Goal: Contribute content

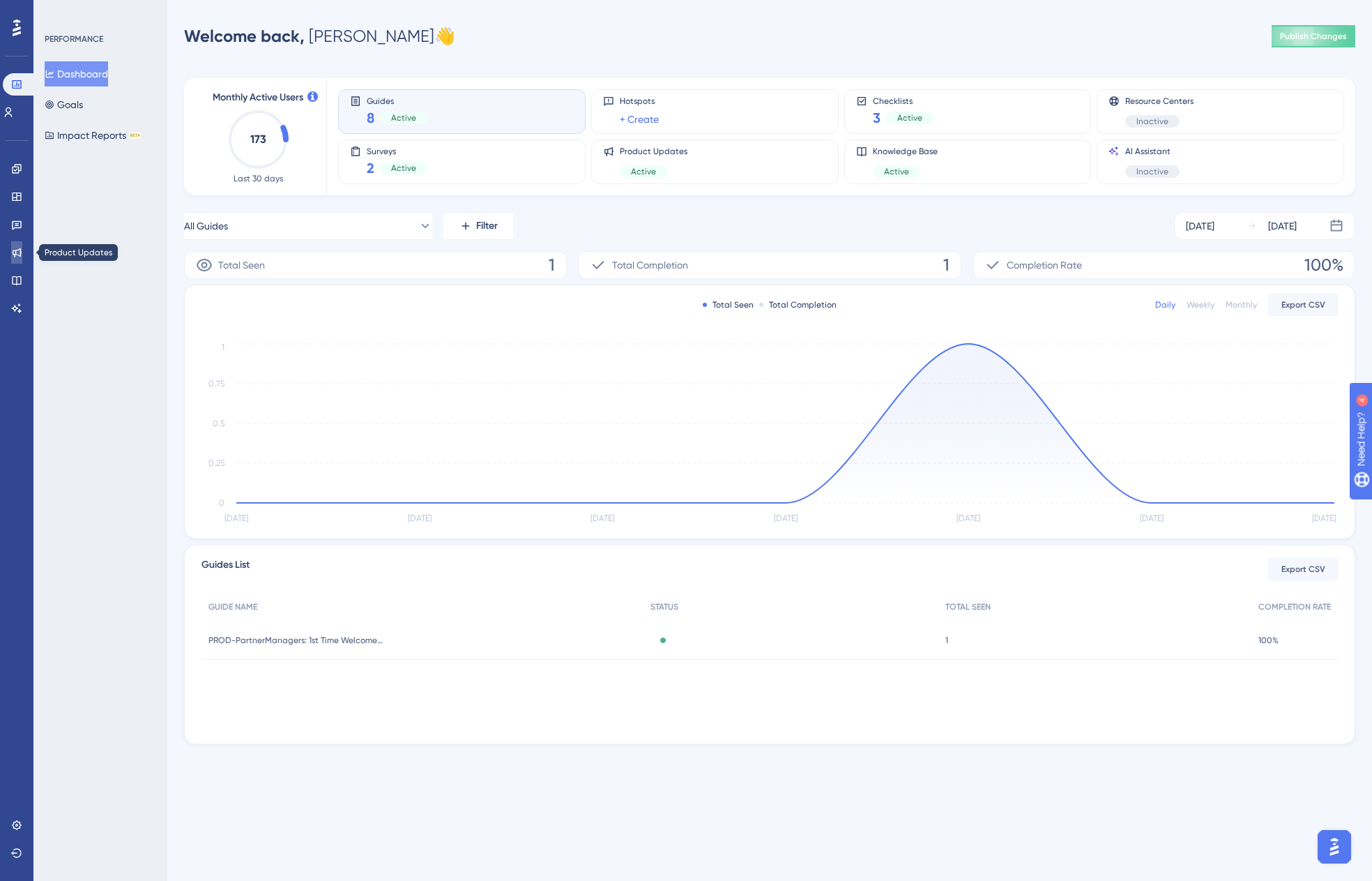
click at [15, 252] on icon at bounding box center [17, 253] width 11 height 11
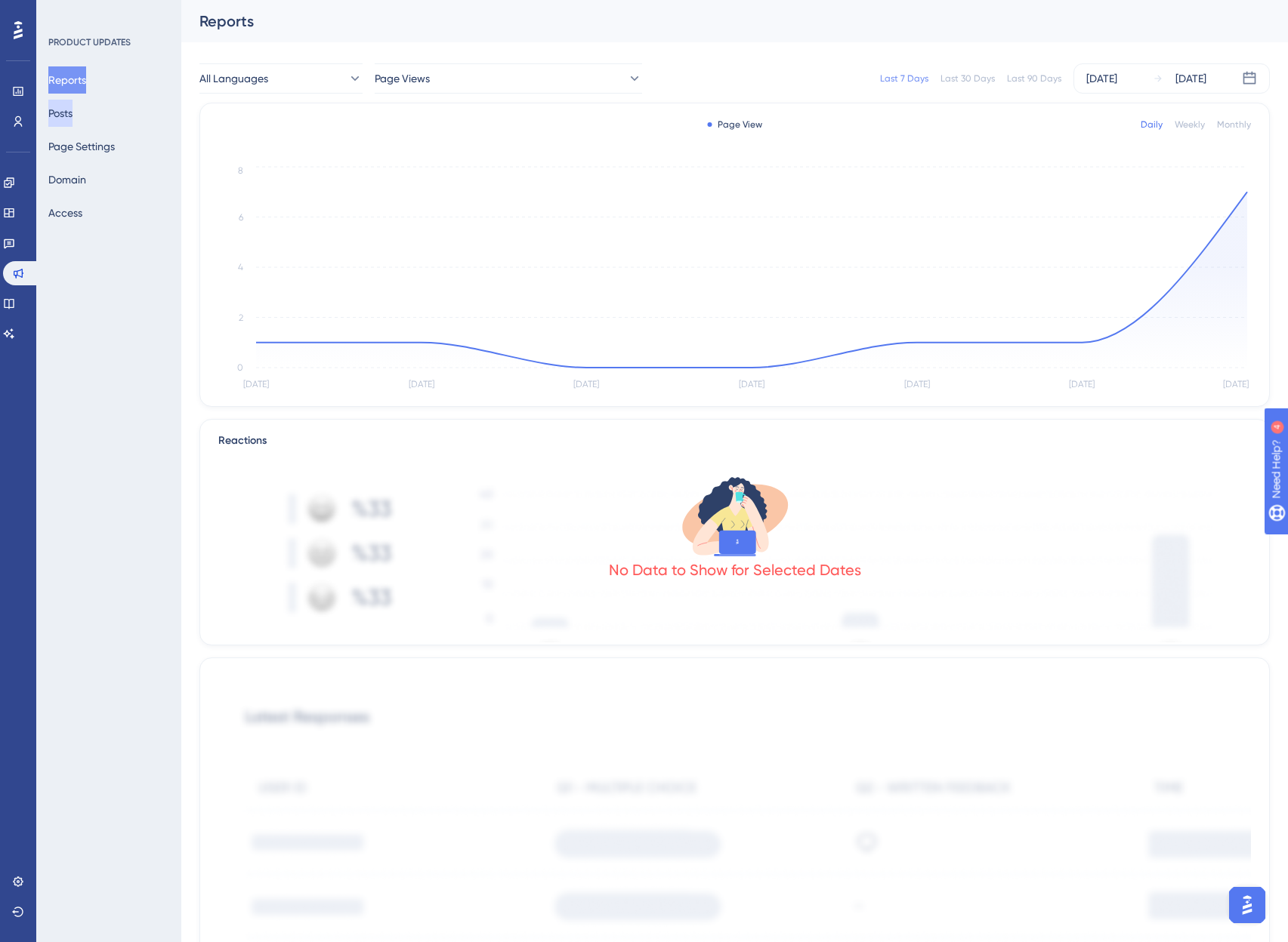
click at [71, 121] on button "Posts" at bounding box center [61, 113] width 24 height 27
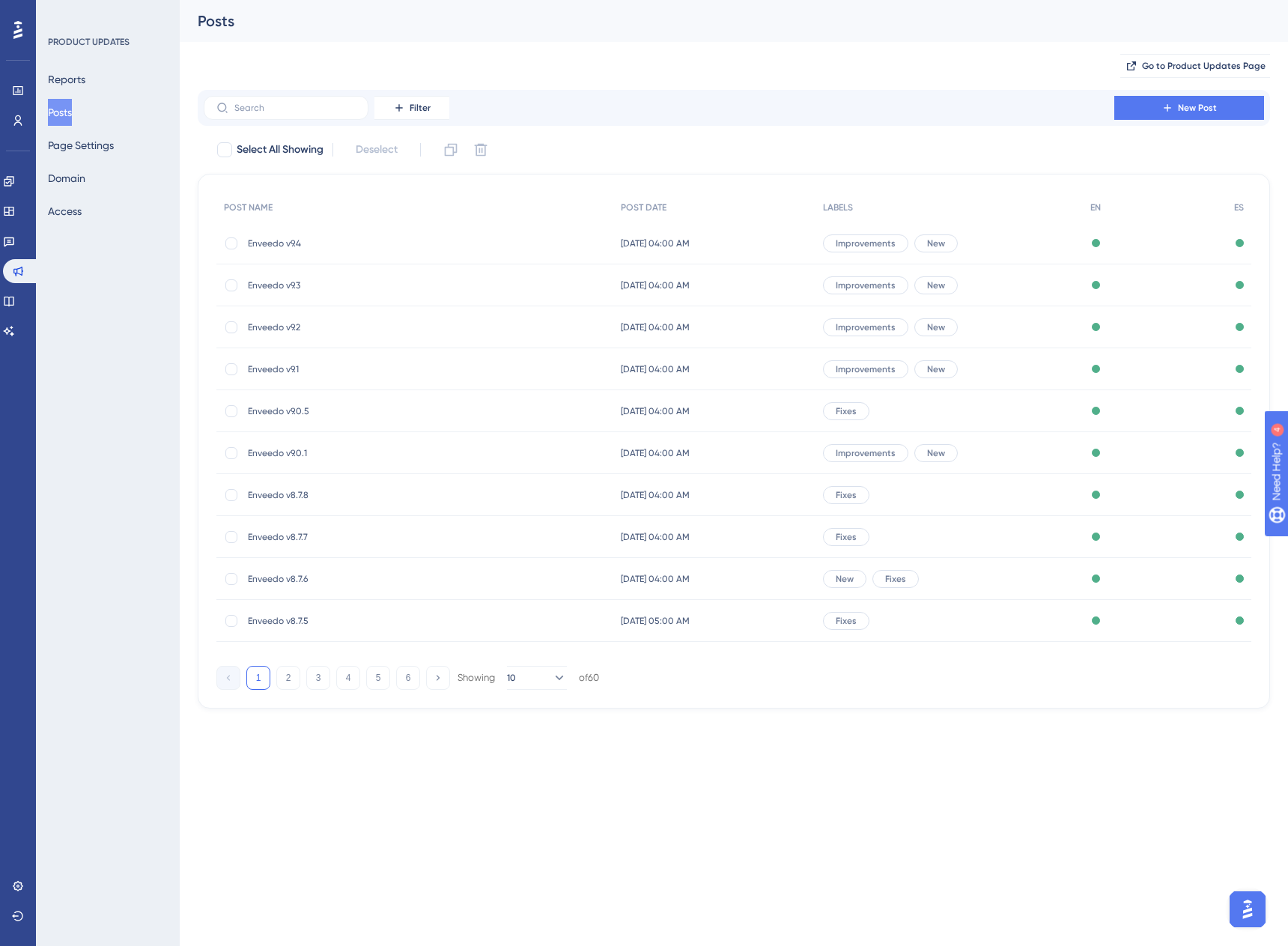
click at [279, 242] on span "Enveedo v9.4" at bounding box center [368, 243] width 240 height 12
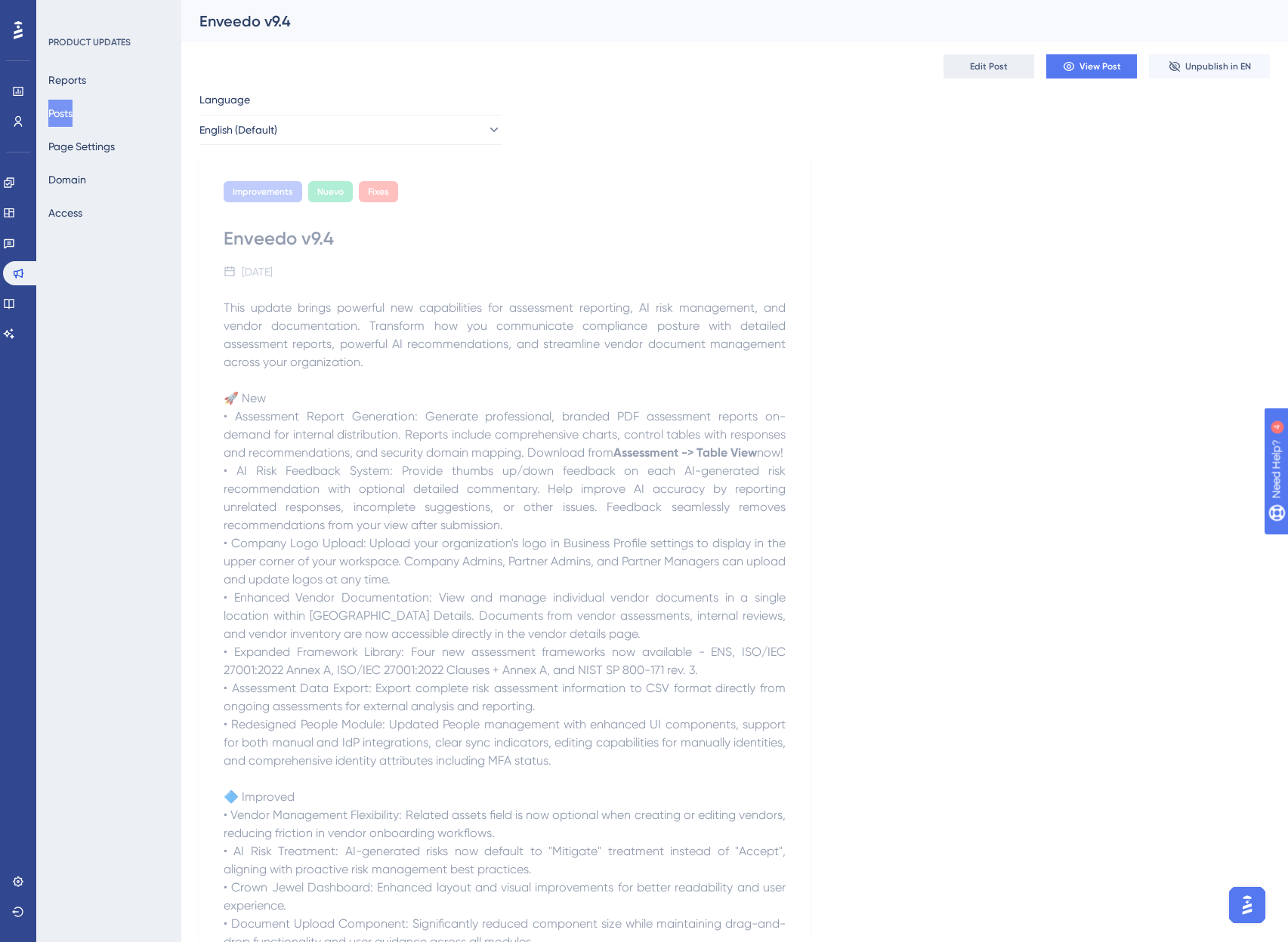
click at [968, 65] on button "Edit Post" at bounding box center [988, 67] width 90 height 24
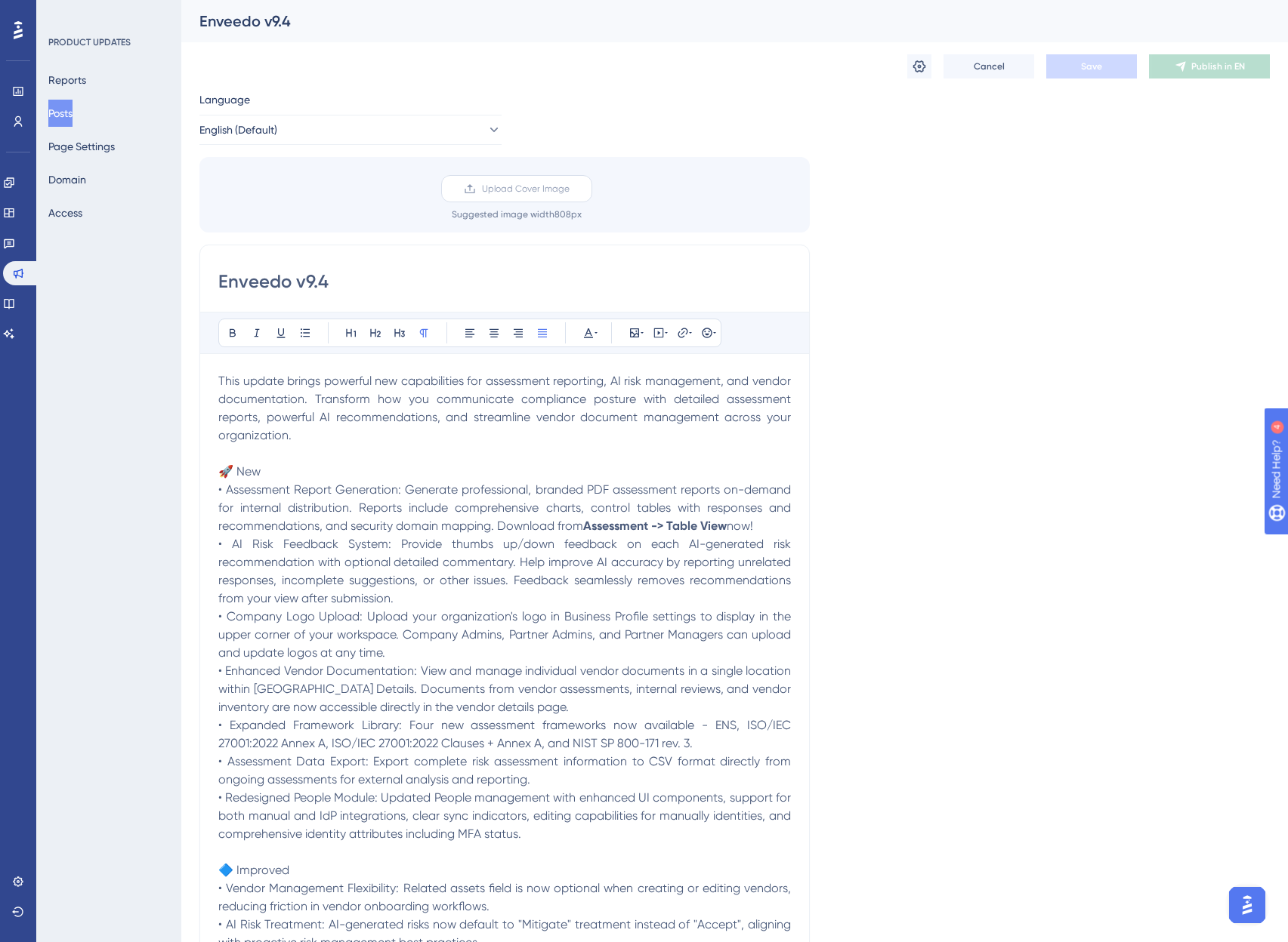
click at [475, 181] on label "Upload Cover Image" at bounding box center [516, 189] width 151 height 27
click at [570, 189] on input "Upload Cover Image" at bounding box center [570, 189] width 0 height 0
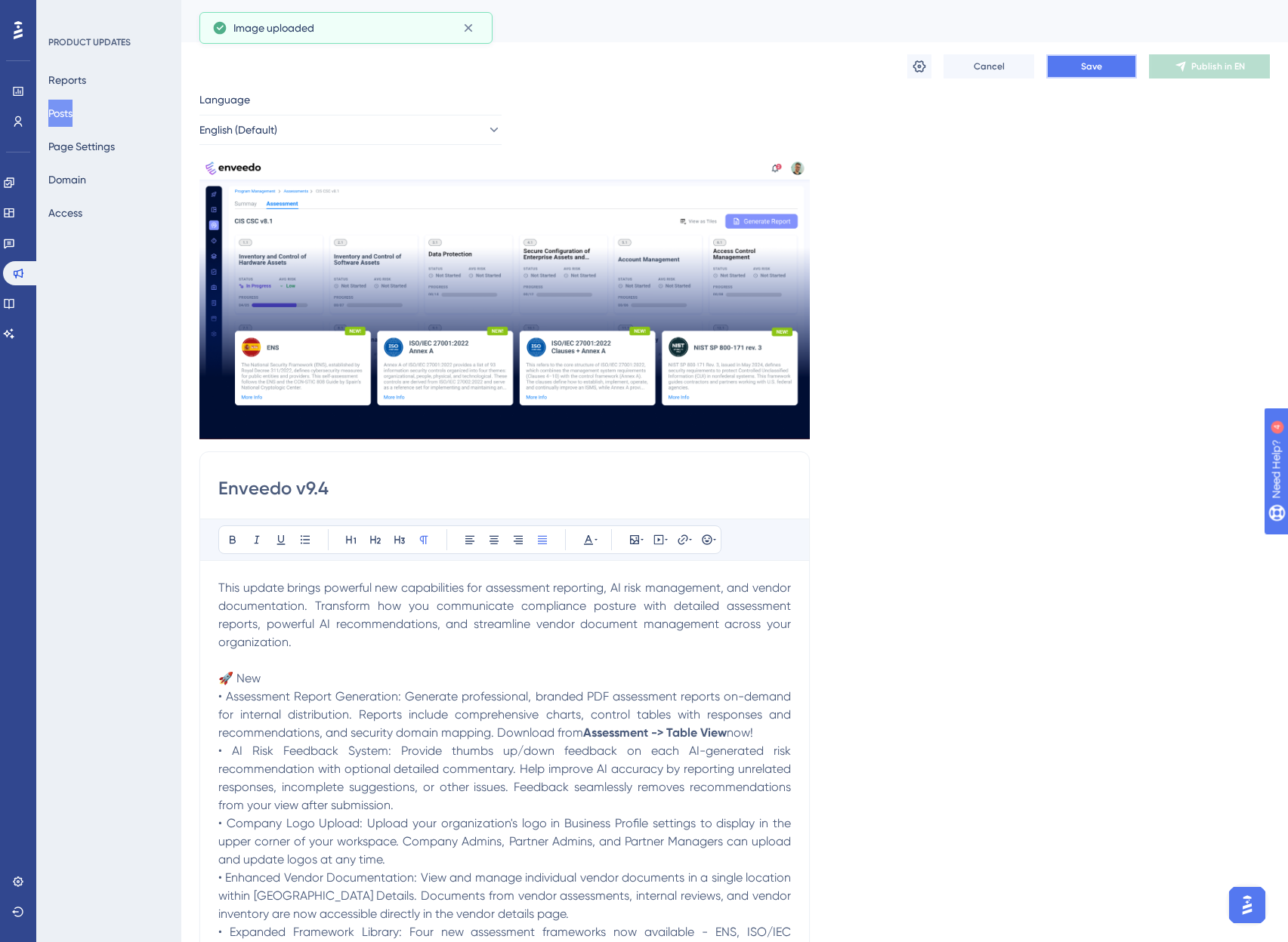
click at [1079, 74] on button "Save" at bounding box center [1091, 67] width 90 height 24
click at [1227, 61] on span "Publish in EN" at bounding box center [1217, 67] width 54 height 12
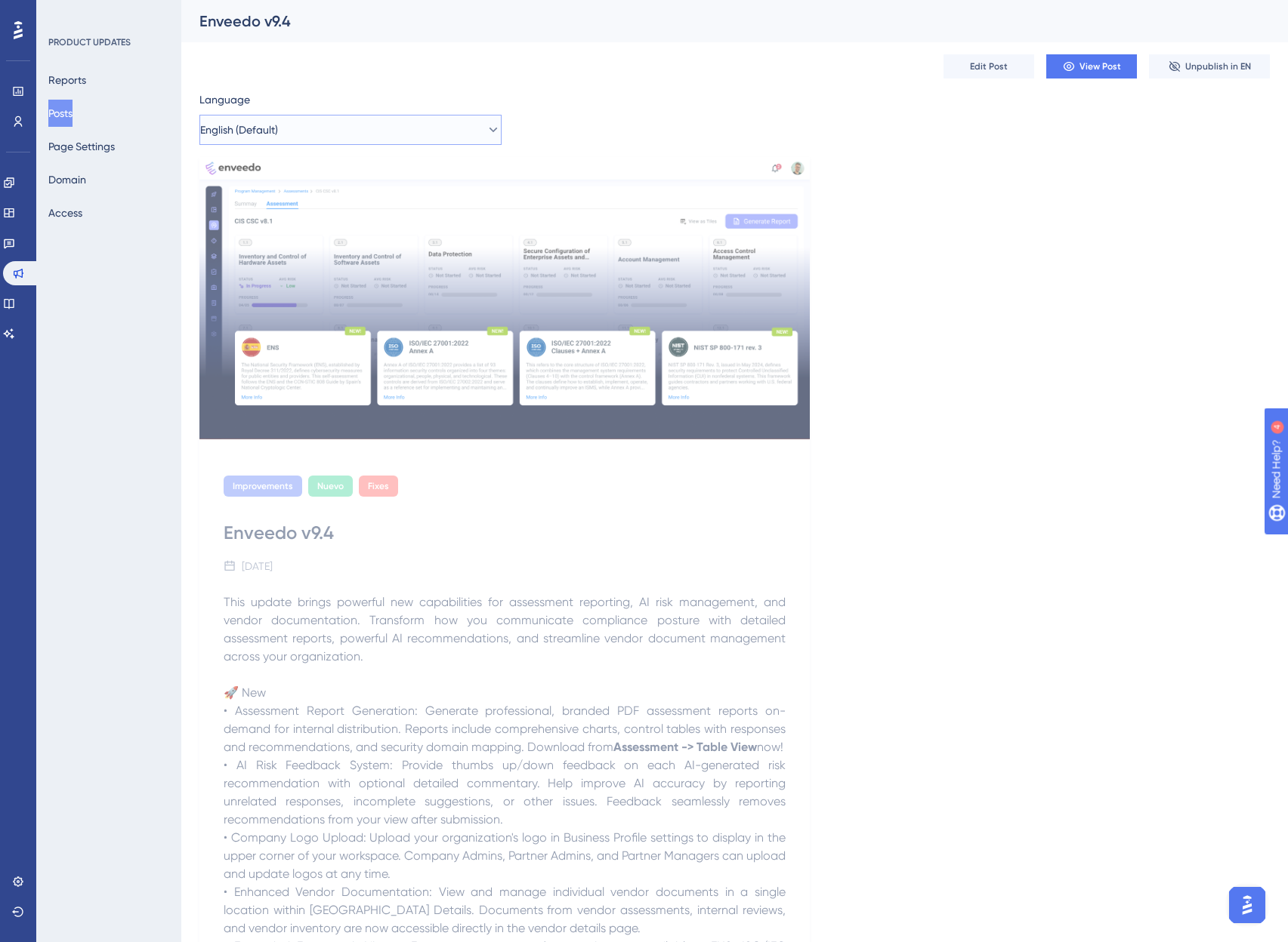
click at [354, 125] on button "English (Default)" at bounding box center [351, 130] width 302 height 30
click at [261, 204] on button "Spanish Spanish Published" at bounding box center [350, 206] width 283 height 30
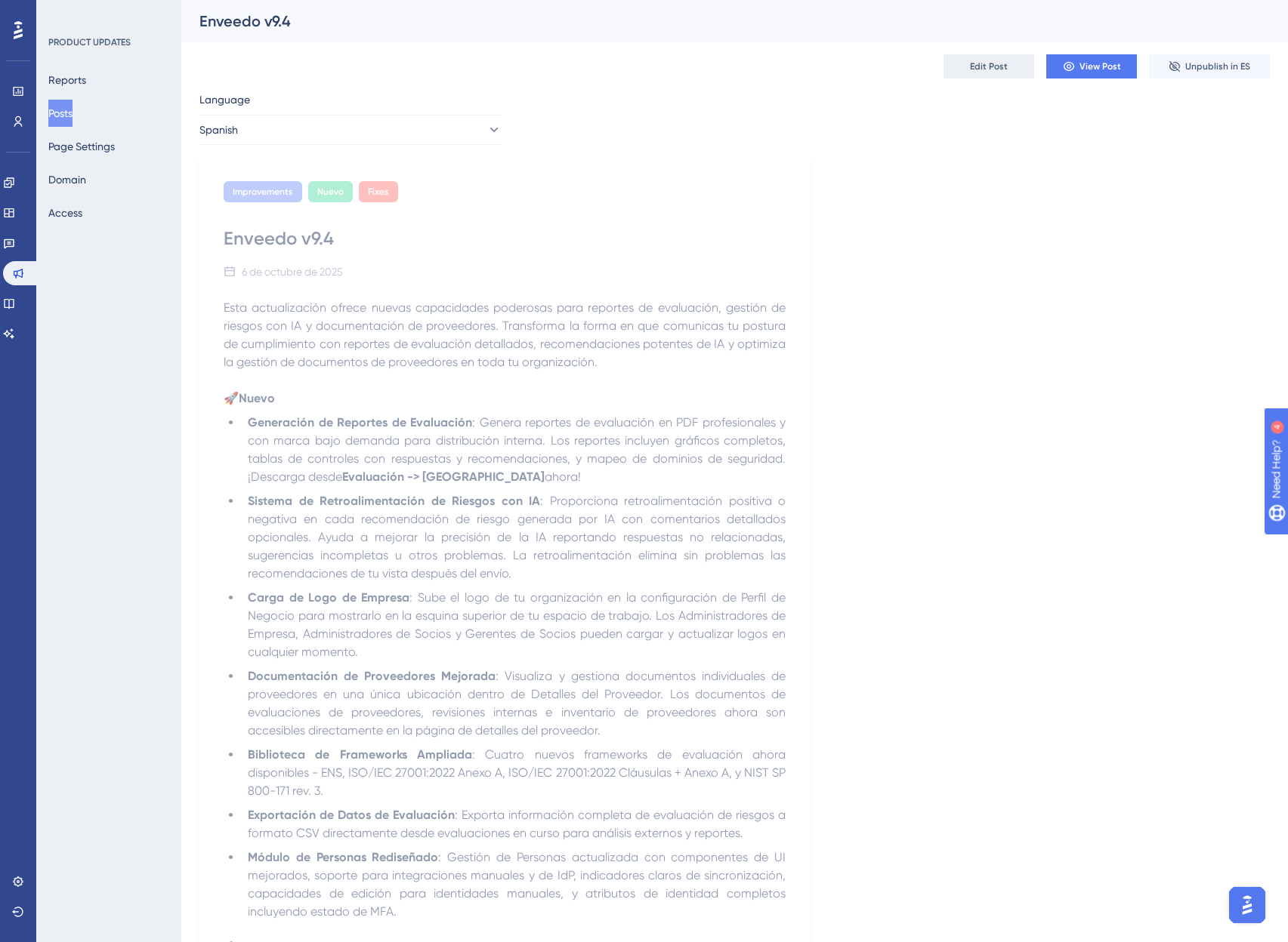
click at [1002, 61] on span "Edit Post" at bounding box center [989, 67] width 38 height 12
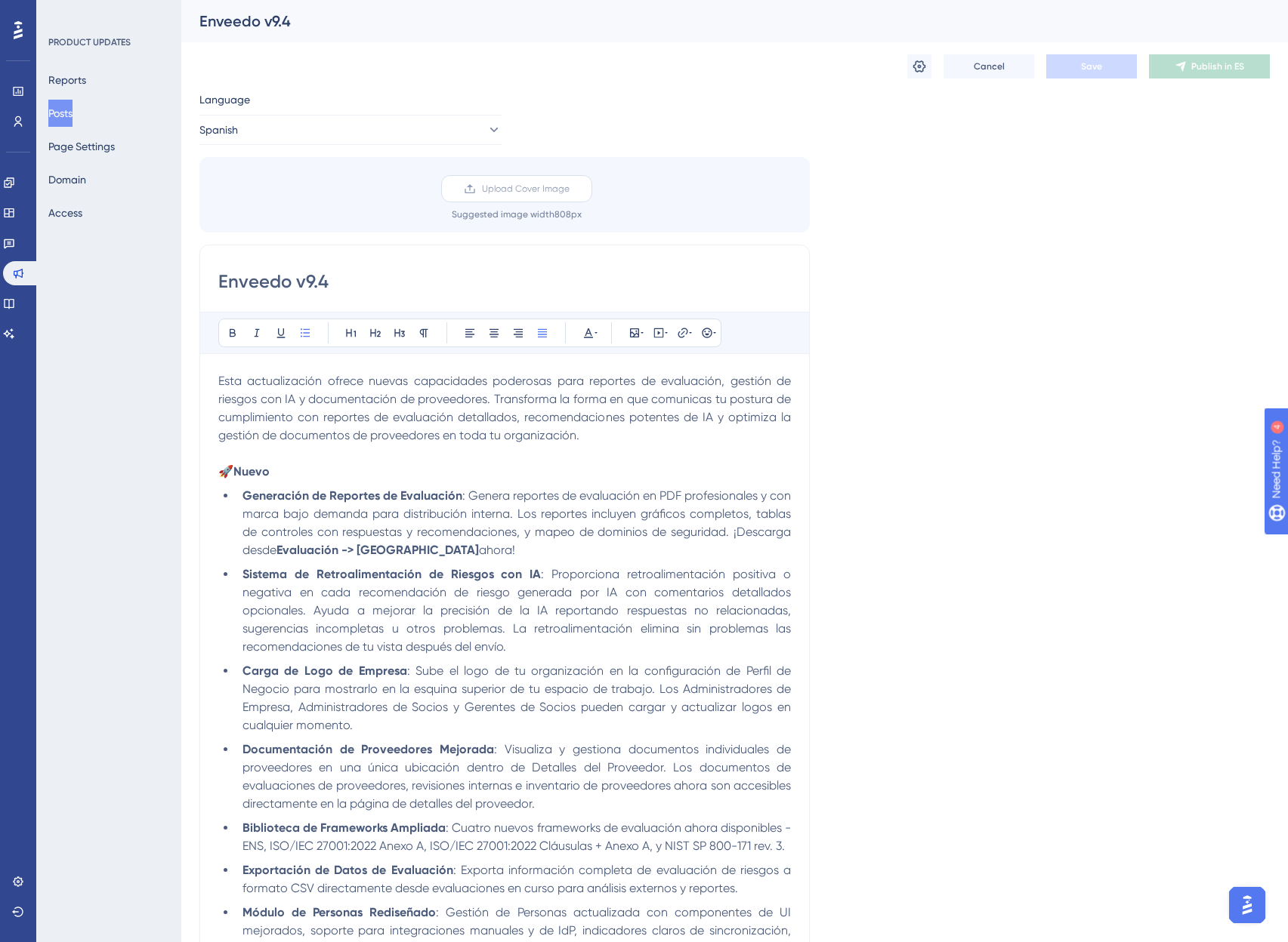
click at [487, 177] on label "Upload Cover Image" at bounding box center [516, 189] width 151 height 27
click at [570, 189] on input "Upload Cover Image" at bounding box center [570, 189] width 0 height 0
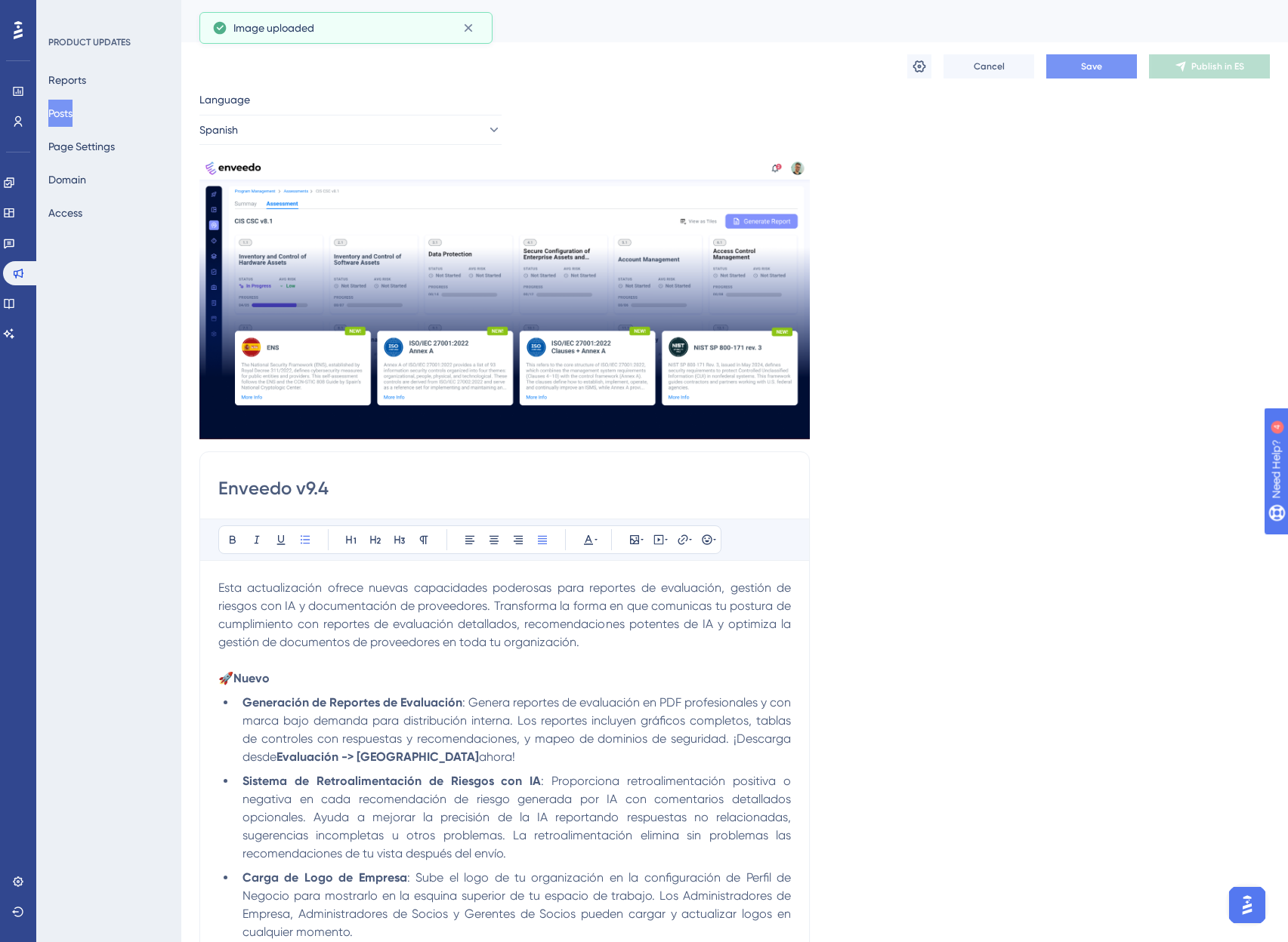
click at [1091, 58] on button "Save" at bounding box center [1091, 67] width 90 height 24
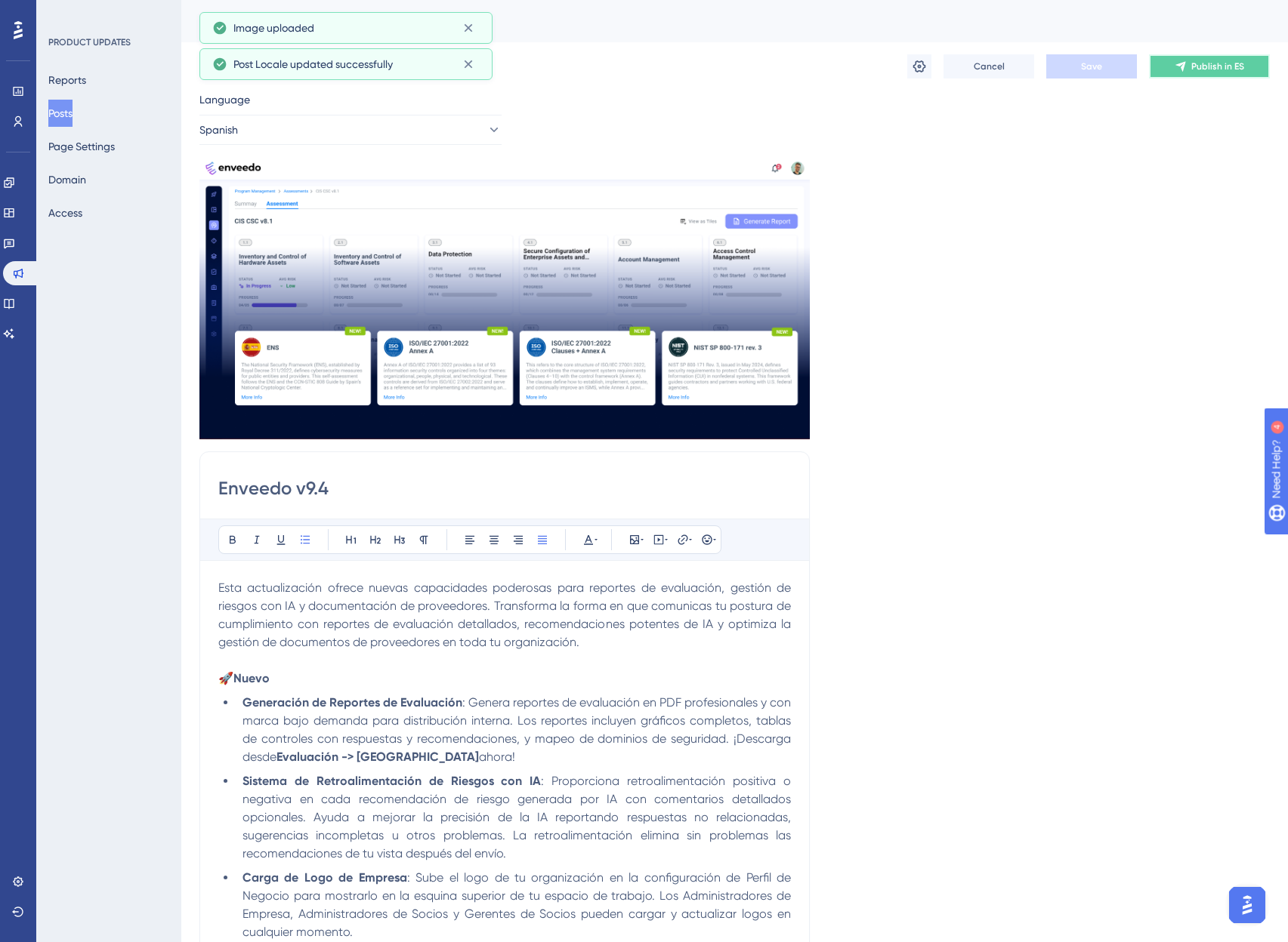
click at [1221, 61] on span "Publish in ES" at bounding box center [1217, 67] width 53 height 12
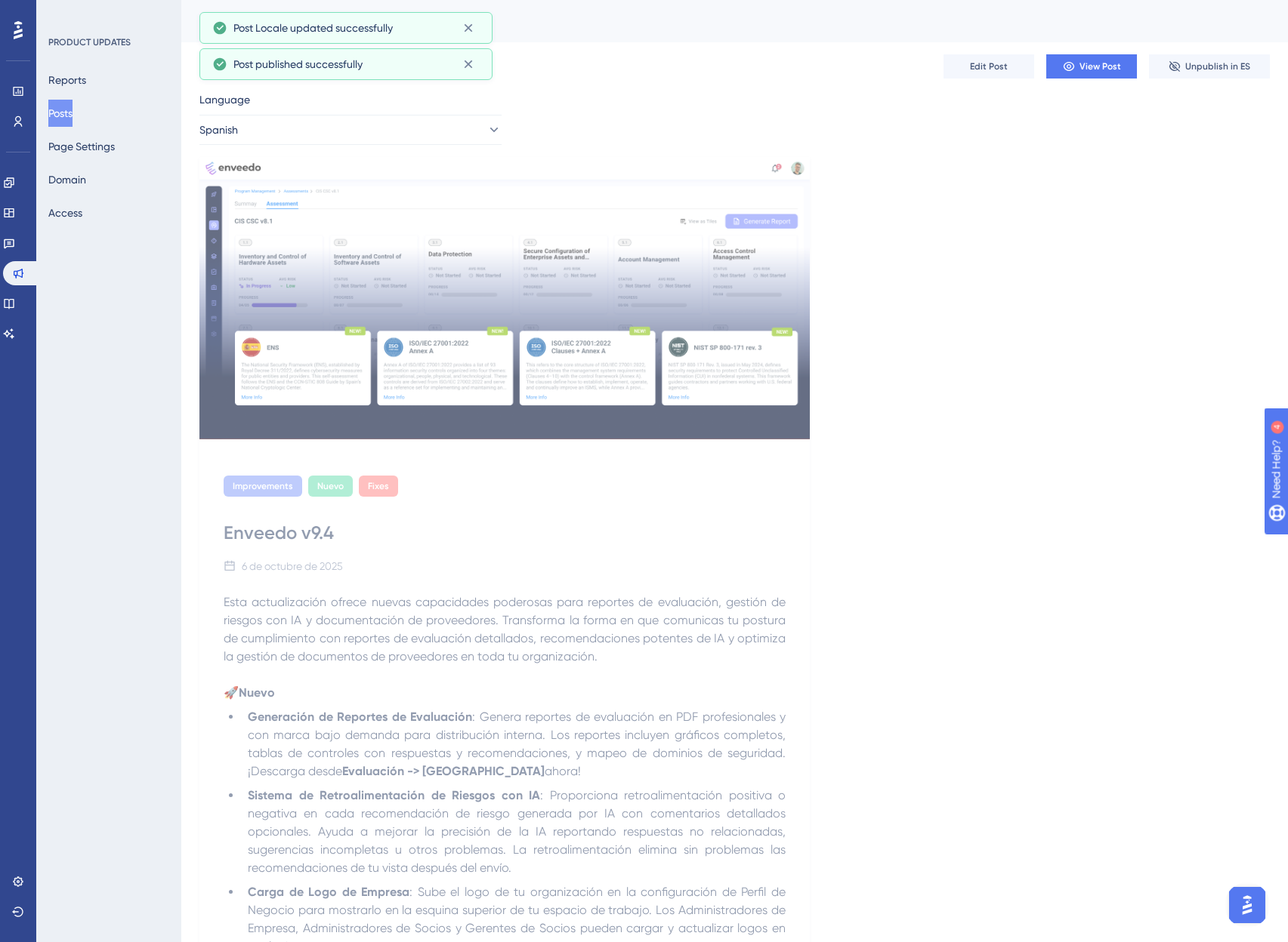
click at [238, 124] on span "Spanish" at bounding box center [219, 130] width 39 height 18
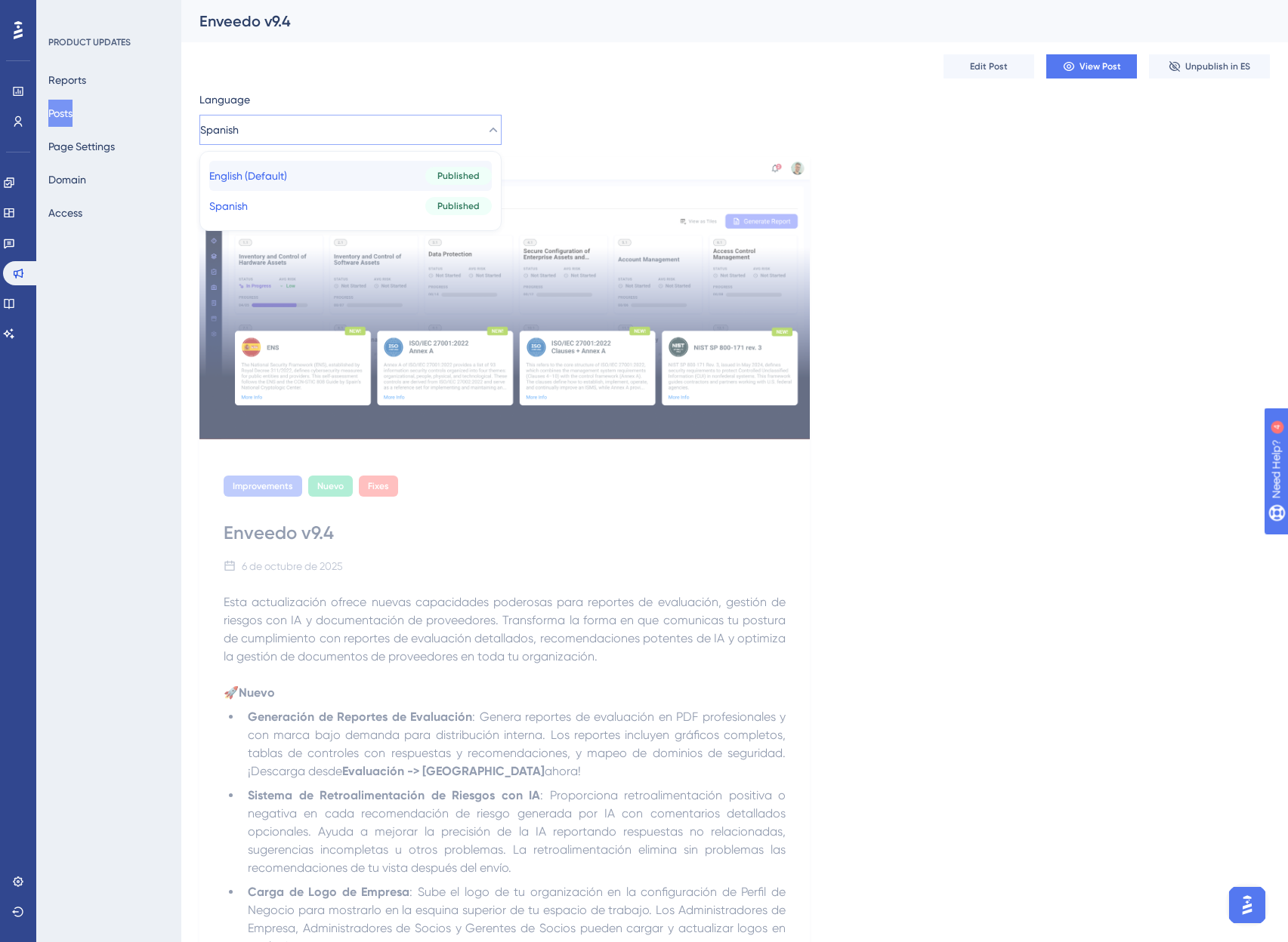
click at [268, 172] on span "English (Default)" at bounding box center [248, 176] width 77 height 18
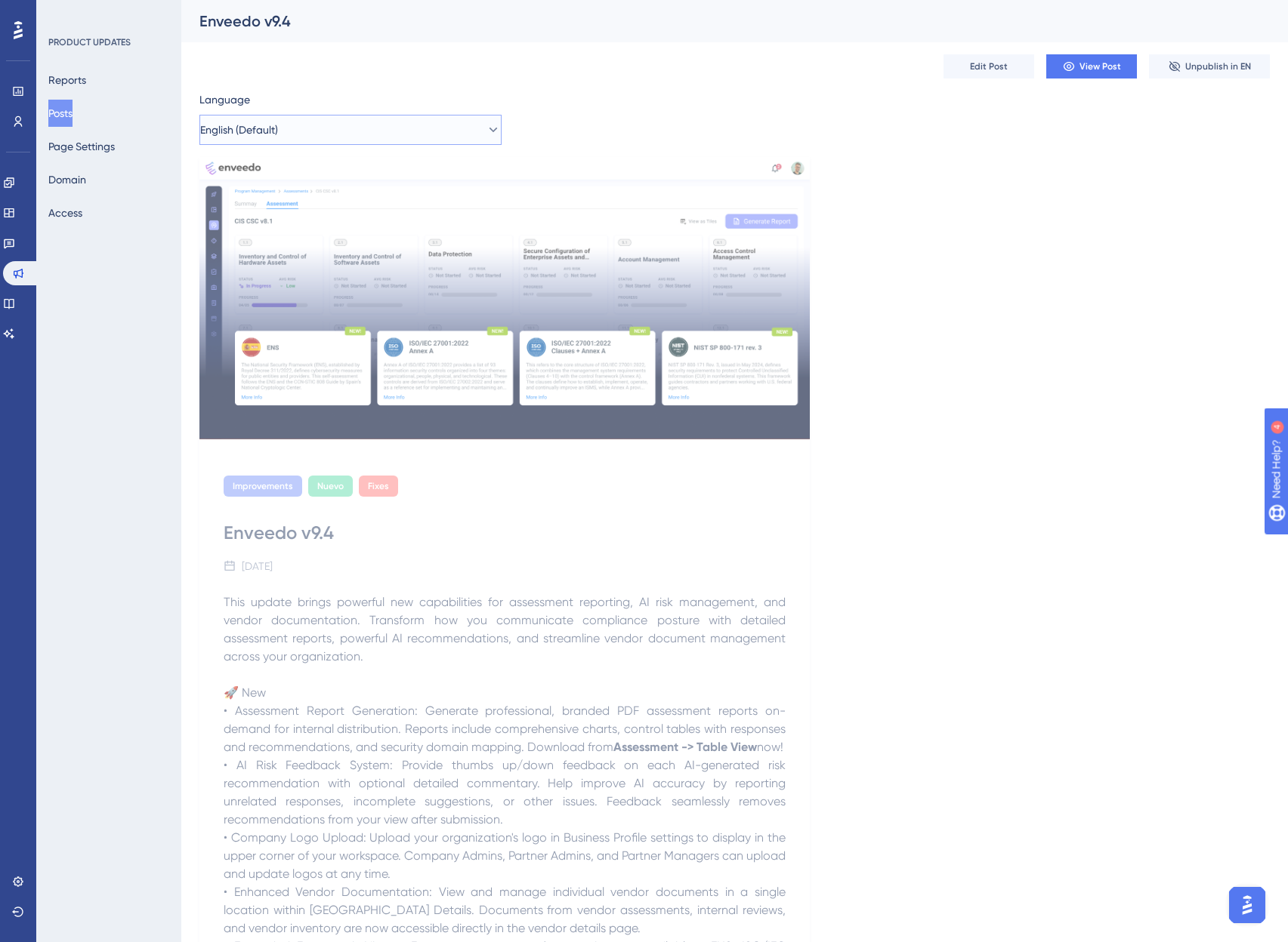
click at [251, 129] on span "English (Default)" at bounding box center [239, 130] width 77 height 18
click at [294, 203] on button "Spanish Spanish Published" at bounding box center [350, 206] width 283 height 30
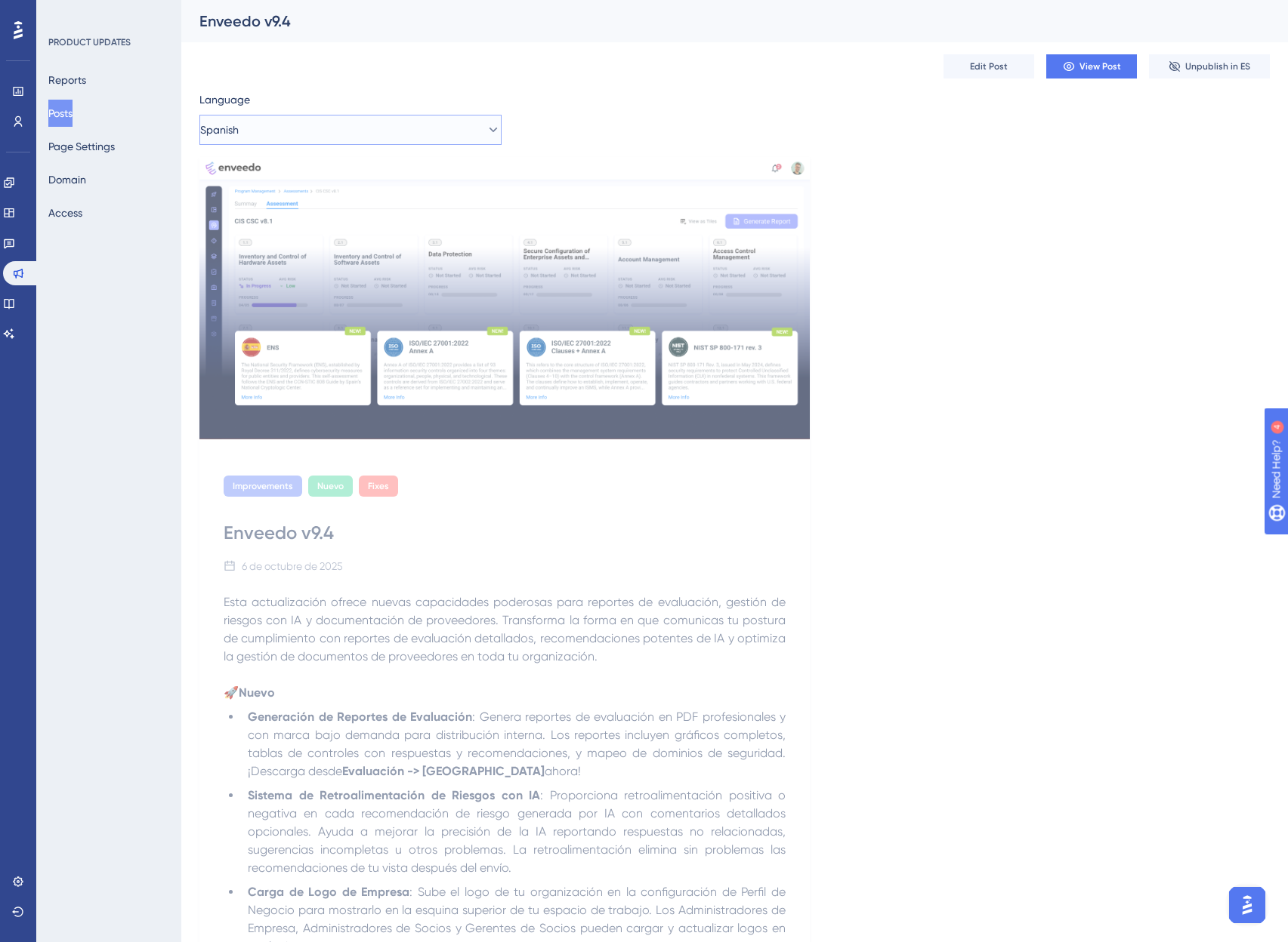
click at [226, 124] on span "Spanish" at bounding box center [219, 130] width 39 height 18
click at [245, 169] on span "English (Default)" at bounding box center [248, 176] width 77 height 18
